Goal: Task Accomplishment & Management: Complete application form

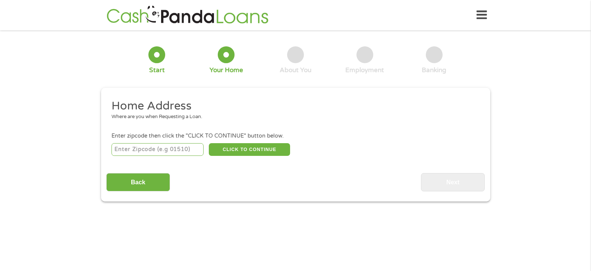
click at [178, 148] on input "number" at bounding box center [158, 149] width 92 height 13
type input "37055"
click at [270, 149] on button "CLICK TO CONTINUE" at bounding box center [249, 149] width 81 height 13
type input "37055"
type input "[PERSON_NAME]"
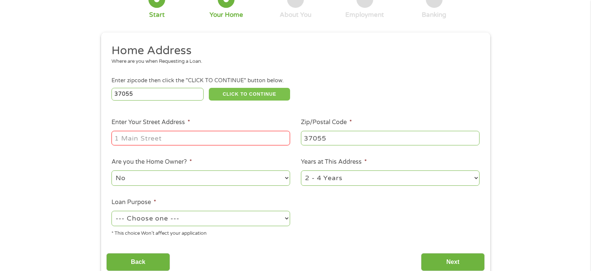
scroll to position [75, 0]
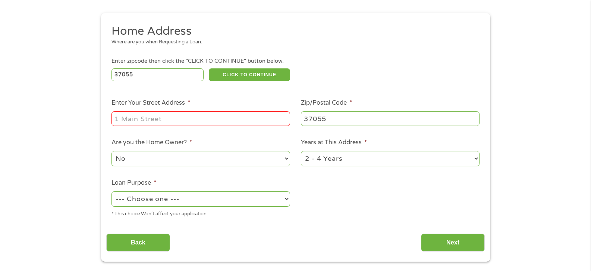
click at [153, 119] on input "Enter Your Street Address *" at bounding box center [201, 118] width 179 height 14
type input "[STREET_ADDRESS]"
click at [223, 156] on select "No Yes" at bounding box center [201, 158] width 179 height 15
click at [112, 151] on select "No Yes" at bounding box center [201, 158] width 179 height 15
click at [358, 159] on select "1 Year or less 1 - 2 Years 2 - 4 Years Over 4 Years" at bounding box center [390, 158] width 179 height 15
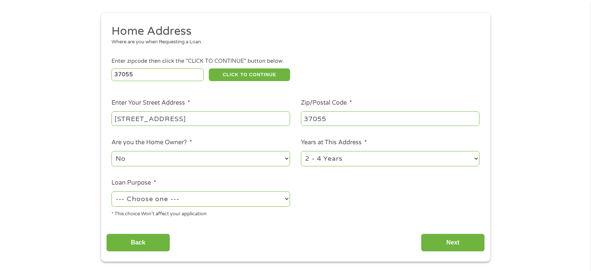
select select "12months"
click at [301, 151] on select "1 Year or less 1 - 2 Years 2 - 4 Years Over 4 Years" at bounding box center [390, 158] width 179 height 15
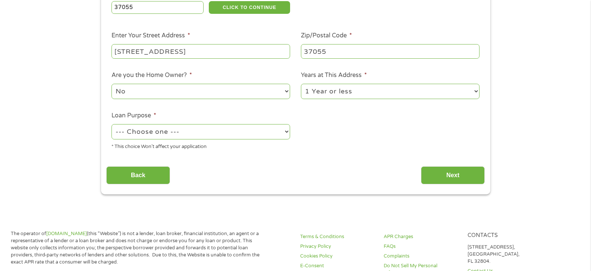
scroll to position [149, 0]
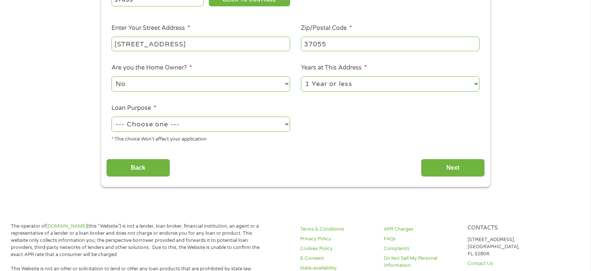
click at [269, 124] on select "--- Choose one --- Pay Bills Debt Consolidation Home Improvement Major Purchase…" at bounding box center [201, 123] width 179 height 15
select select "paybills"
click at [112, 116] on select "--- Choose one --- Pay Bills Debt Consolidation Home Improvement Major Purchase…" at bounding box center [201, 123] width 179 height 15
click at [438, 165] on input "Next" at bounding box center [453, 168] width 64 height 18
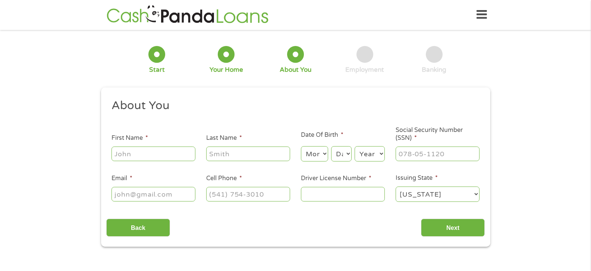
scroll to position [0, 0]
click at [157, 155] on input "First Name *" at bounding box center [154, 154] width 84 height 14
type input "[PERSON_NAME]"
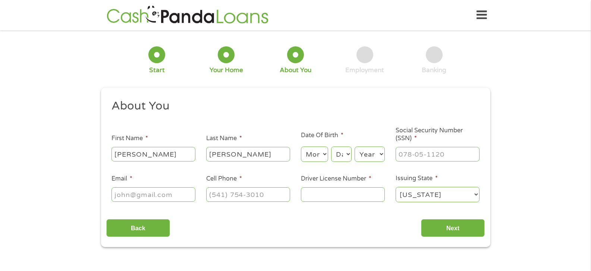
type input "[PERSON_NAME]"
click at [310, 152] on select "Month 1 2 3 4 5 6 7 8 9 10 11 12" at bounding box center [314, 153] width 27 height 15
select select "9"
click at [301, 146] on select "Month 1 2 3 4 5 6 7 8 9 10 11 12" at bounding box center [314, 153] width 27 height 15
click at [344, 155] on select "Day 1 2 3 4 5 6 7 8 9 10 11 12 13 14 15 16 17 18 19 20 21 22 23 24 25 26 27 28 …" at bounding box center [341, 153] width 20 height 15
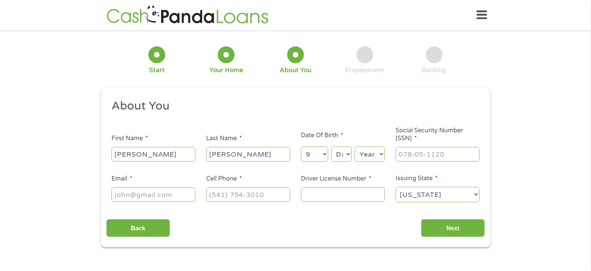
select select "17"
click at [331, 146] on select "Day 1 2 3 4 5 6 7 8 9 10 11 12 13 14 15 16 17 18 19 20 21 22 23 24 25 26 27 28 …" at bounding box center [341, 153] width 20 height 15
click at [367, 153] on select "Year [DATE] 2006 2005 2004 2003 2002 2001 2000 1999 1998 1997 1996 1995 1994 19…" at bounding box center [370, 153] width 30 height 15
select select "1974"
click at [355, 146] on select "Year [DATE] 2006 2005 2004 2003 2002 2001 2000 1999 1998 1997 1996 1995 1994 19…" at bounding box center [370, 153] width 30 height 15
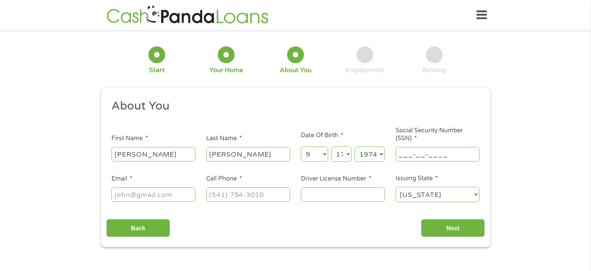
click at [429, 156] on input "___-__-____" at bounding box center [438, 154] width 84 height 14
type input "415-39-3236"
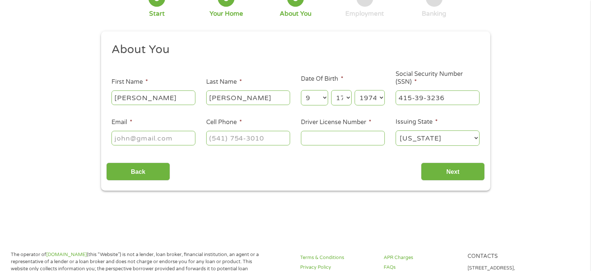
scroll to position [75, 0]
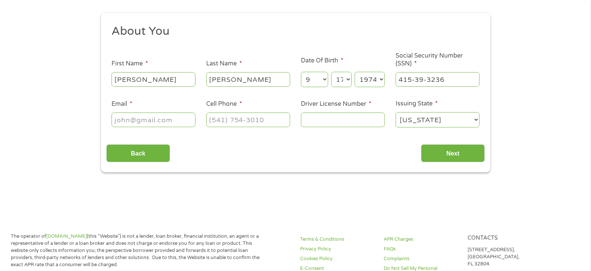
click at [134, 119] on input "Email *" at bounding box center [154, 119] width 84 height 14
type input "[EMAIL_ADDRESS][DOMAIN_NAME]"
click at [239, 119] on input "(___) ___-____" at bounding box center [248, 119] width 84 height 14
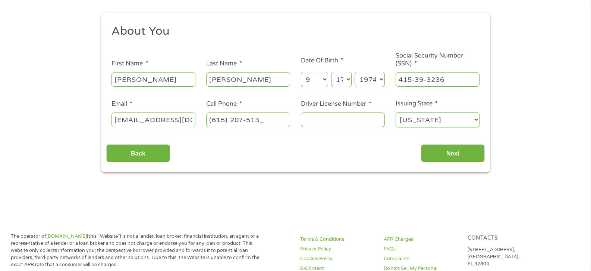
type input "[PHONE_NUMBER]"
drag, startPoint x: 315, startPoint y: 120, endPoint x: 313, endPoint y: 125, distance: 5.1
click at [313, 124] on input "Driver License Number *" at bounding box center [343, 119] width 84 height 14
type input "75552866"
click at [456, 149] on input "Next" at bounding box center [453, 153] width 64 height 18
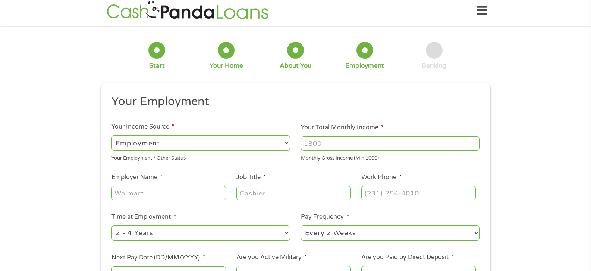
scroll to position [3, 3]
click at [454, 149] on ul "Your Employment Your Income Source * --- Choose one --- Employment [DEMOGRAPHIC…" at bounding box center [295, 191] width 379 height 193
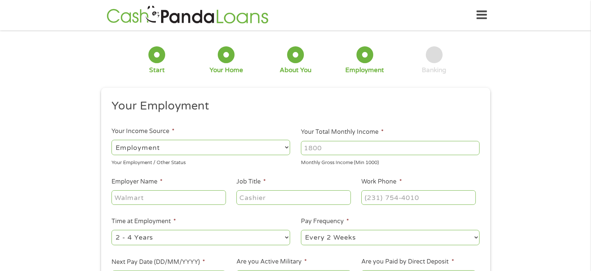
click at [204, 146] on select "--- Choose one --- Employment [DEMOGRAPHIC_DATA] Benefits" at bounding box center [201, 147] width 179 height 15
select select "benefits"
click at [112, 140] on select "--- Choose one --- Employment [DEMOGRAPHIC_DATA] Benefits" at bounding box center [201, 147] width 179 height 15
type input "Other"
type input "[PHONE_NUMBER]"
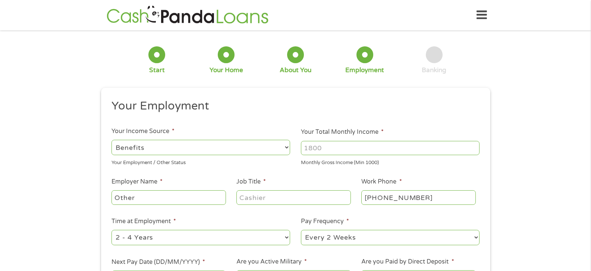
click at [326, 147] on input "Your Total Monthly Income *" at bounding box center [390, 148] width 179 height 14
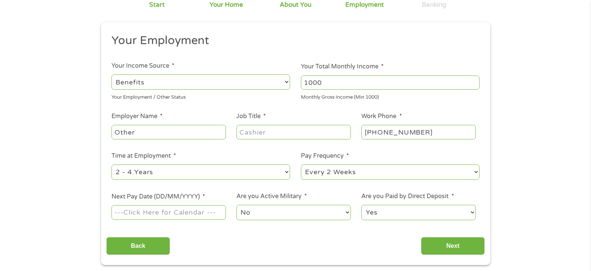
scroll to position [75, 0]
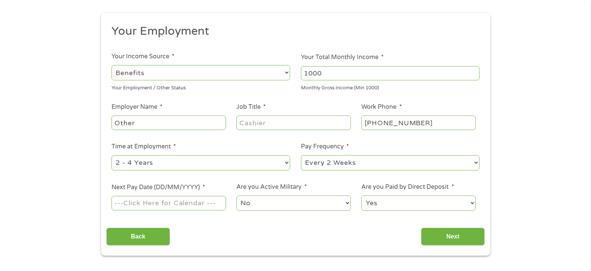
type input "1000"
click at [187, 122] on input "Other" at bounding box center [169, 122] width 114 height 14
type input "O"
type input "SSI"
click at [263, 122] on input "Job Title *" at bounding box center [294, 122] width 114 height 14
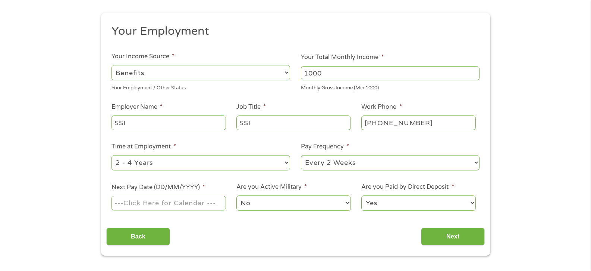
type input "SSI"
click at [185, 163] on select "--- Choose one --- 1 Year or less 1 - 2 Years 2 - 4 Years Over 4 Years" at bounding box center [201, 162] width 179 height 15
select select "12months"
click at [112, 155] on select "--- Choose one --- 1 Year or less 1 - 2 Years 2 - 4 Years Over 4 Years" at bounding box center [201, 162] width 179 height 15
click at [387, 163] on select "--- Choose one --- Every 2 Weeks Every Week Monthly Semi-Monthly" at bounding box center [390, 162] width 179 height 15
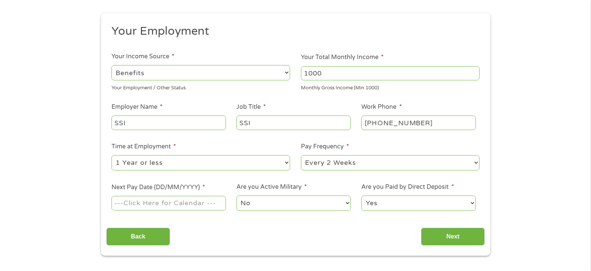
select select "monthly"
click at [301, 155] on select "--- Choose one --- Every 2 Weeks Every Week Monthly Semi-Monthly" at bounding box center [390, 162] width 179 height 15
click at [187, 202] on input "Next Pay Date (DD/MM/YYYY) *" at bounding box center [169, 203] width 114 height 14
type input "09282025"
click at [441, 232] on input "Next" at bounding box center [453, 236] width 64 height 18
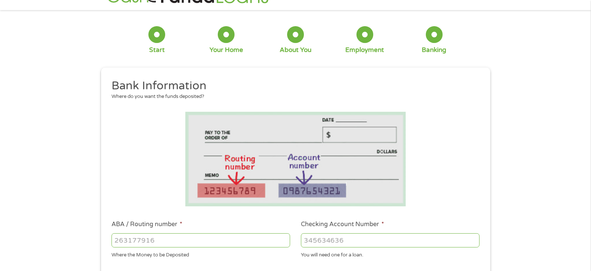
scroll to position [37, 0]
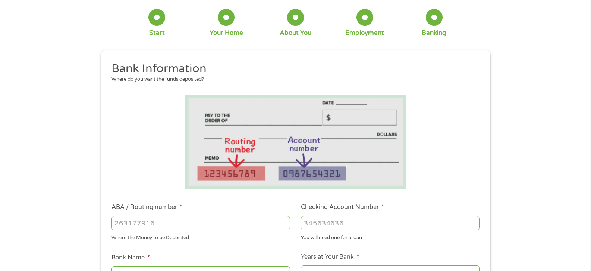
click at [172, 225] on input "ABA / Routing number *" at bounding box center [201, 223] width 179 height 14
type input "125109006"
type input "Coastal Community Bank"
type input "125109006"
click at [382, 221] on input "Checking Account Number *" at bounding box center [390, 223] width 179 height 14
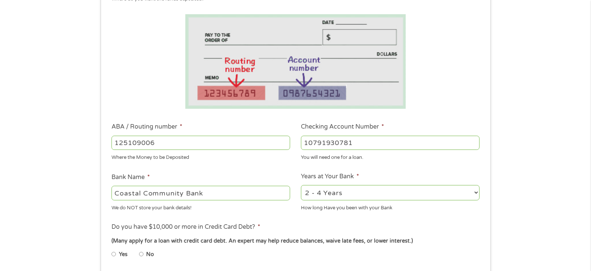
scroll to position [149, 0]
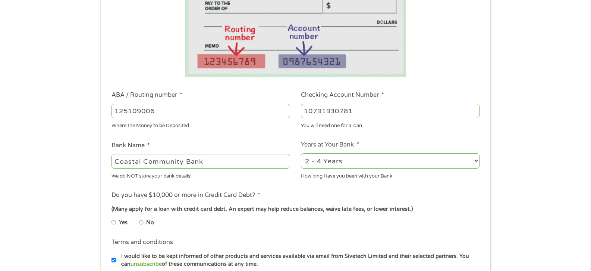
type input "10791930781"
click at [354, 158] on select "2 - 4 Years 6 - 12 Months 1 - 2 Years Over 4 Years" at bounding box center [390, 160] width 179 height 15
select select "24months"
click at [301, 153] on select "2 - 4 Years 6 - 12 Months 1 - 2 Years Over 4 Years" at bounding box center [390, 160] width 179 height 15
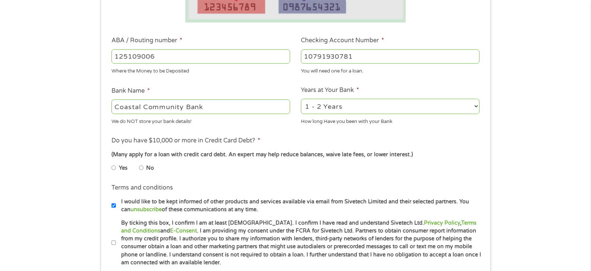
scroll to position [224, 0]
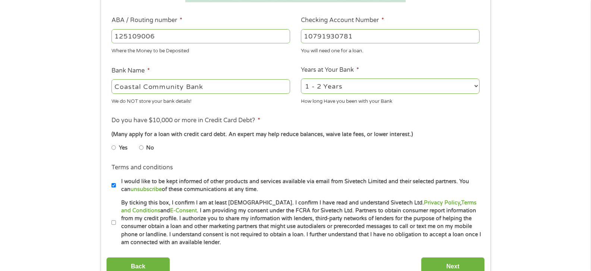
click at [140, 147] on input "No" at bounding box center [141, 147] width 4 height 12
radio input "true"
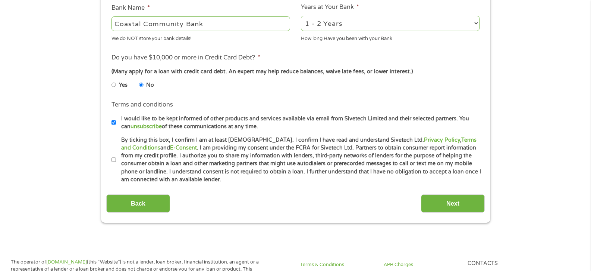
scroll to position [299, 0]
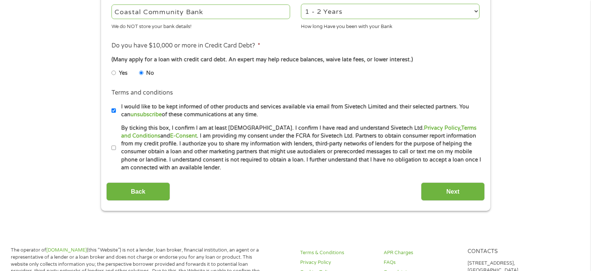
click at [113, 146] on input "By ticking this box, I confirm I am at least [DEMOGRAPHIC_DATA]. I confirm I ha…" at bounding box center [114, 148] width 4 height 12
checkbox input "true"
click at [449, 191] on input "Next" at bounding box center [453, 191] width 64 height 18
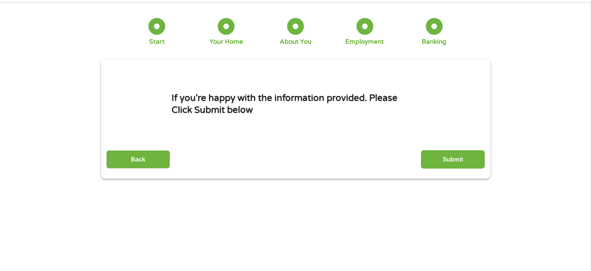
scroll to position [0, 0]
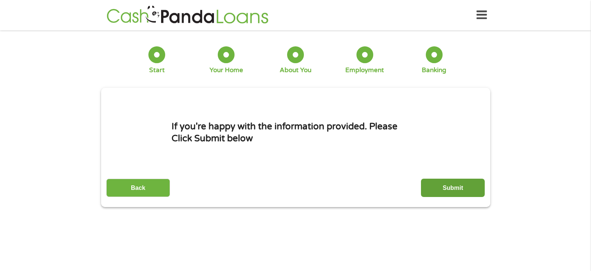
click at [459, 186] on input "Submit" at bounding box center [453, 187] width 64 height 18
